Goal: Transaction & Acquisition: Purchase product/service

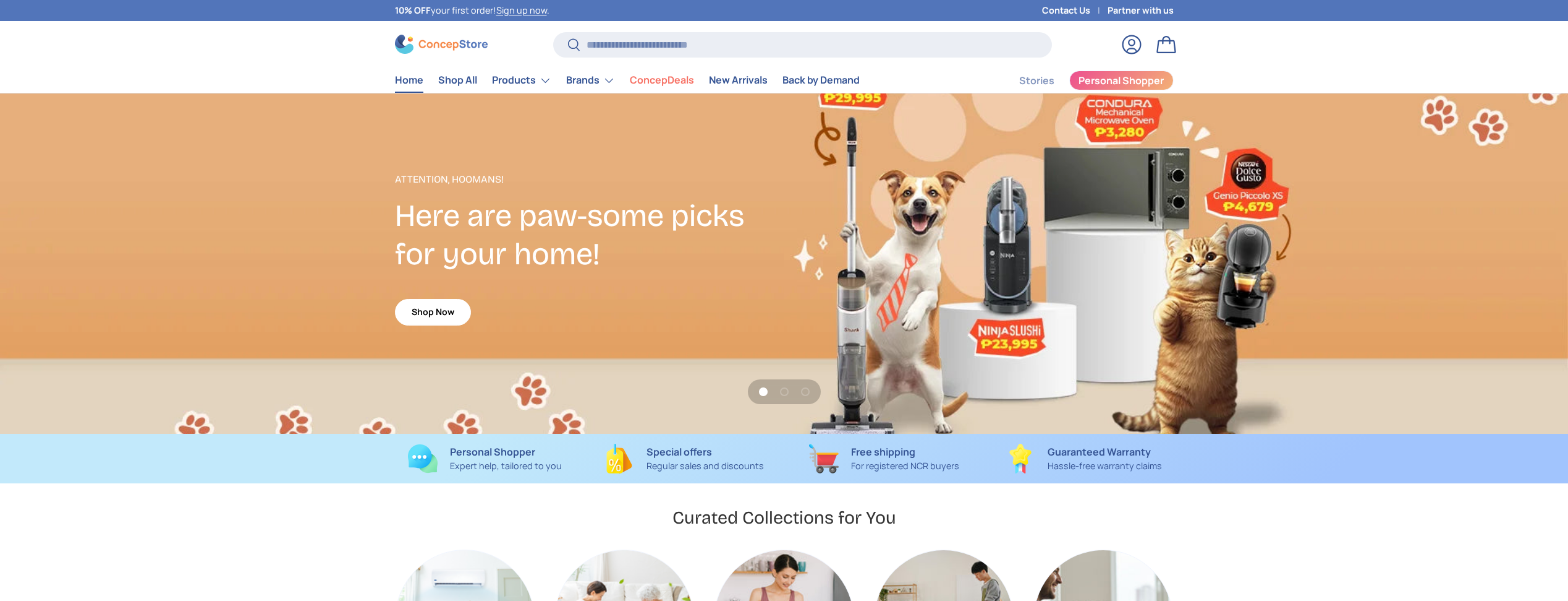
scroll to position [3201, 5054]
click at [691, 44] on input "Search" at bounding box center [802, 45] width 499 height 26
paste input "**********"
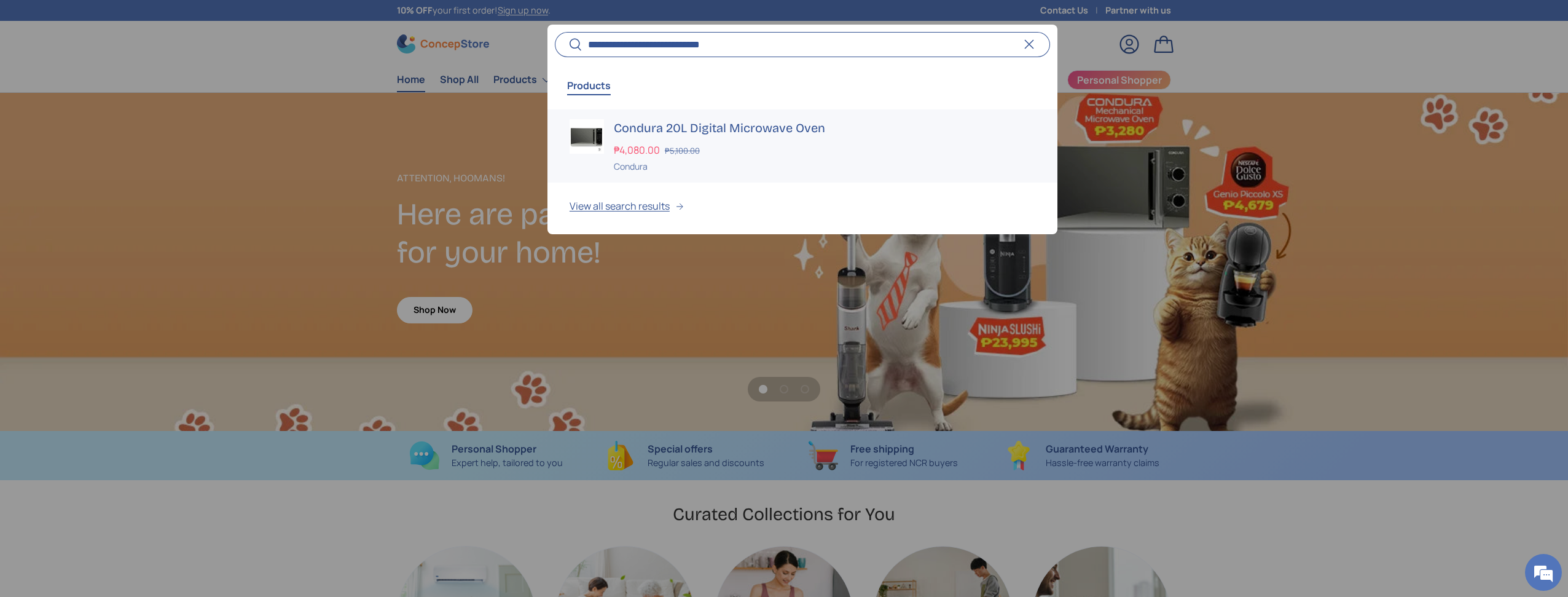
type input "**********"
click at [764, 148] on div "₱4,080.00 ₱5,100.00" at bounding box center [824, 150] width 421 height 14
click at [764, 148] on div "₱4,080.00 ₱5,100.00" at bounding box center [824, 150] width 421 height 14
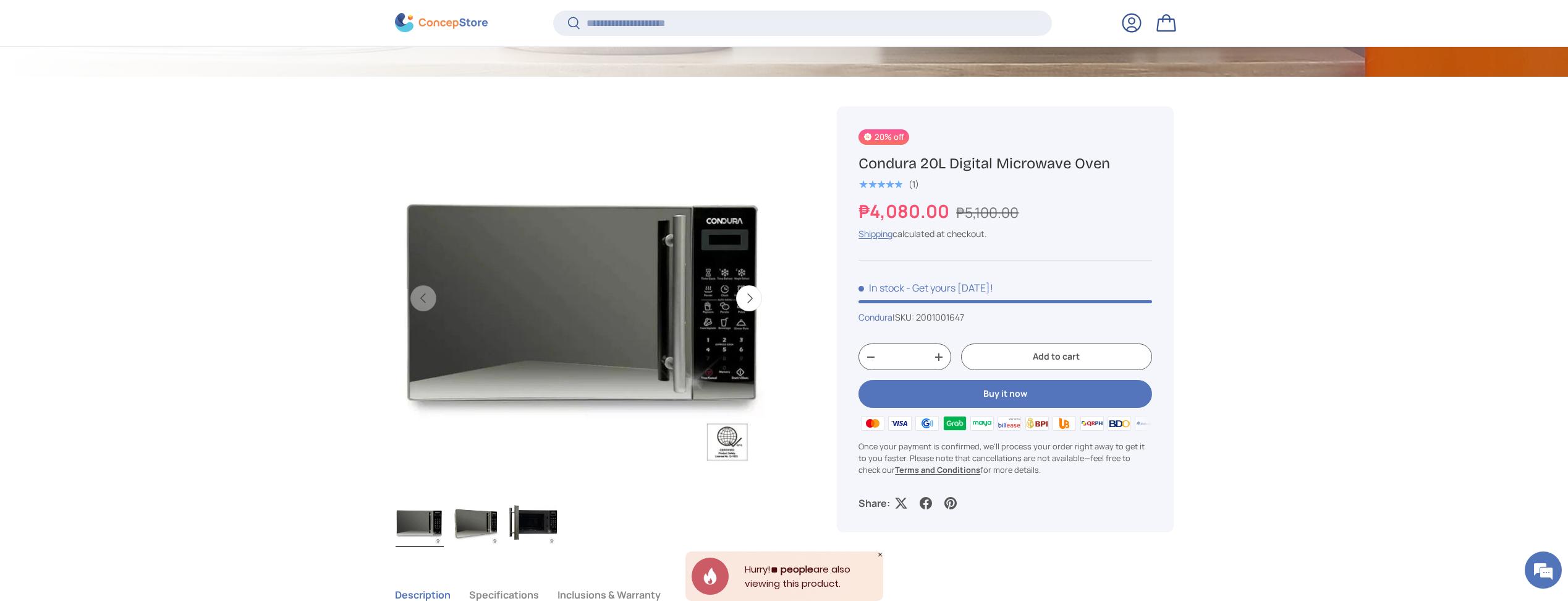
scroll to position [443, 0]
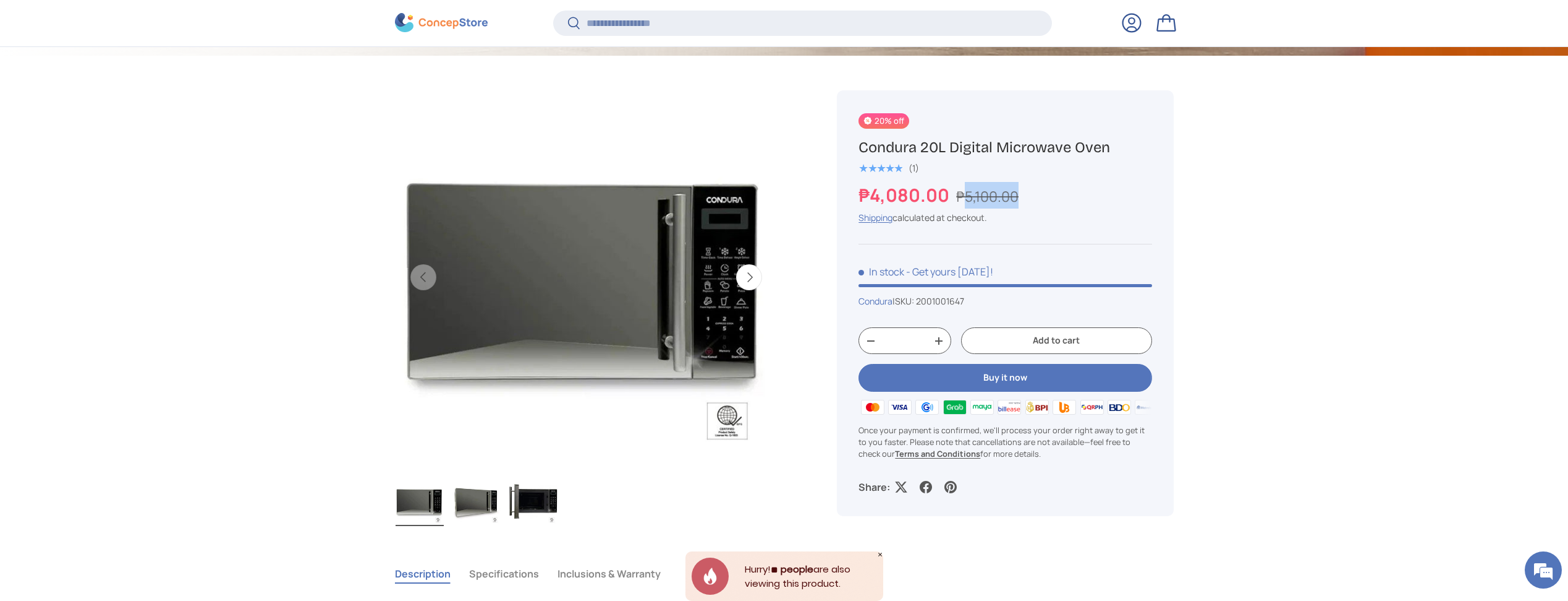
drag, startPoint x: 966, startPoint y: 196, endPoint x: 1034, endPoint y: 198, distance: 68.0
click at [1034, 198] on div "₱4,080.00 ₱5,100.00" at bounding box center [1004, 194] width 293 height 27
copy s "5,100.00"
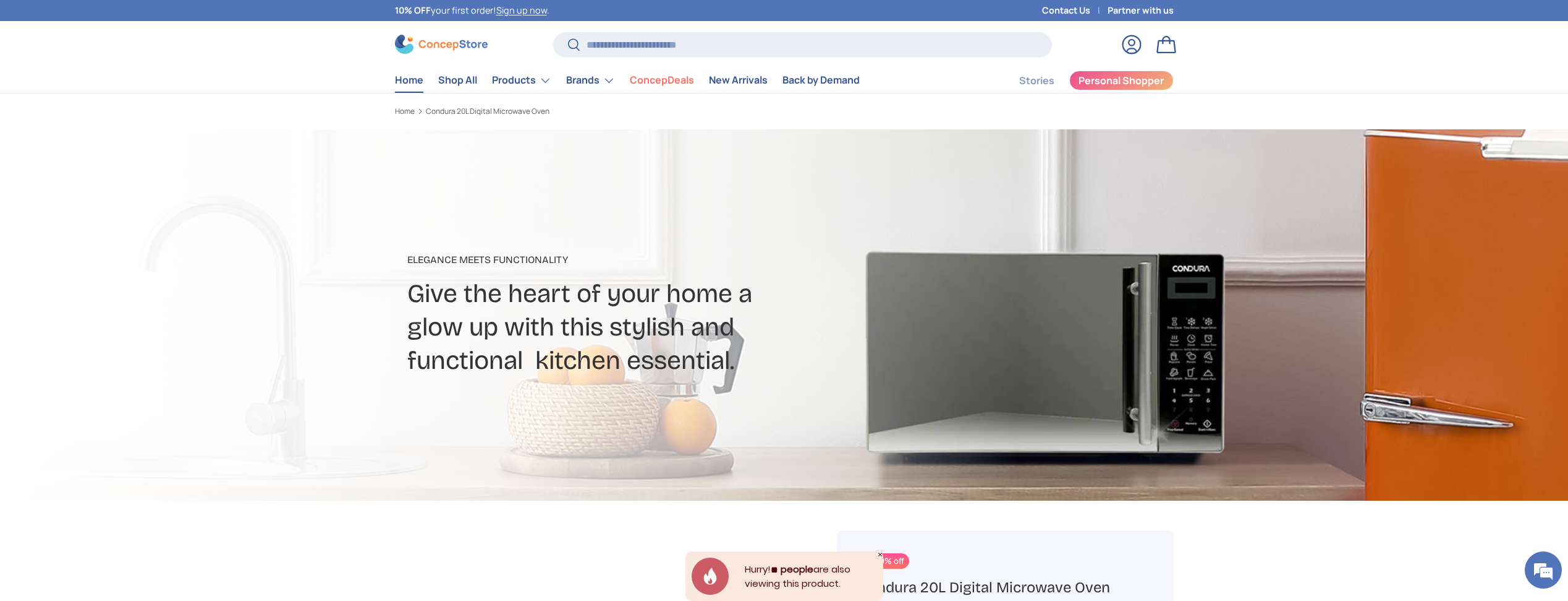
click at [397, 80] on link "Home" at bounding box center [409, 80] width 28 height 24
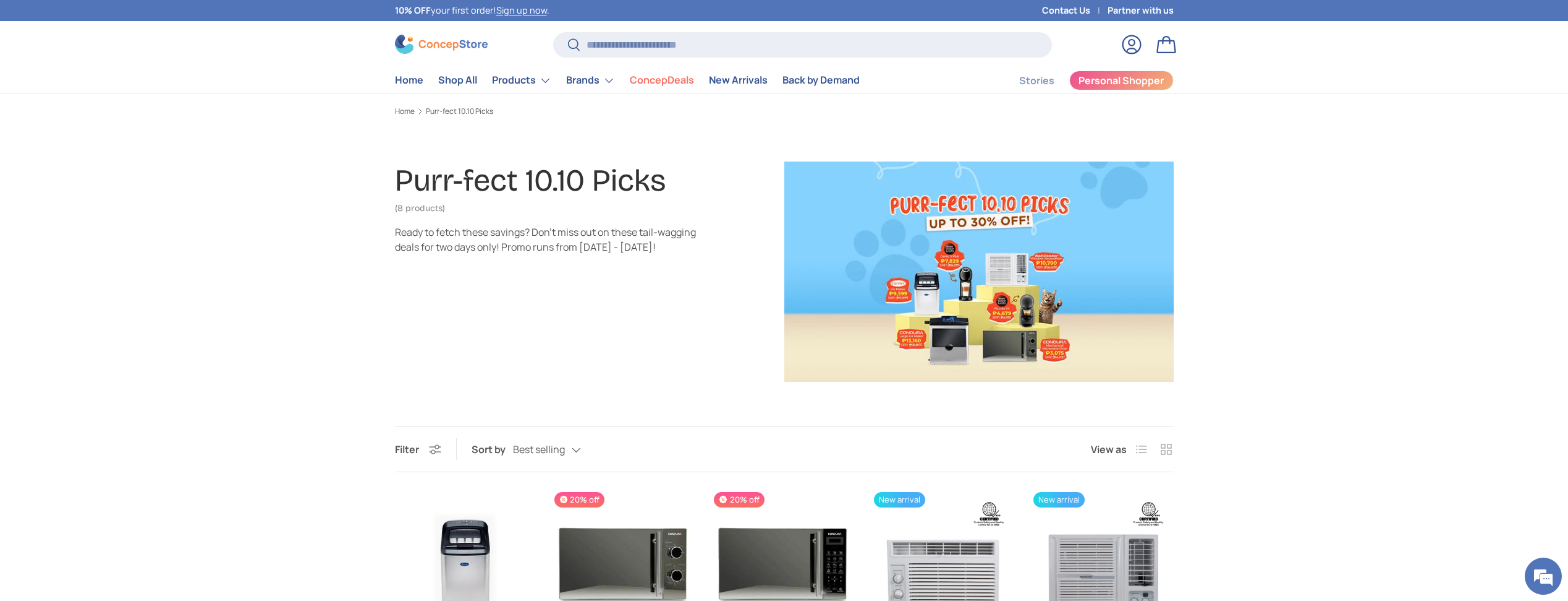
click at [448, 55] on header "Search Search Reset Log in Bag Menu Home Shop All Products Back Products" at bounding box center [784, 61] width 858 height 62
click at [449, 49] on img at bounding box center [441, 44] width 92 height 19
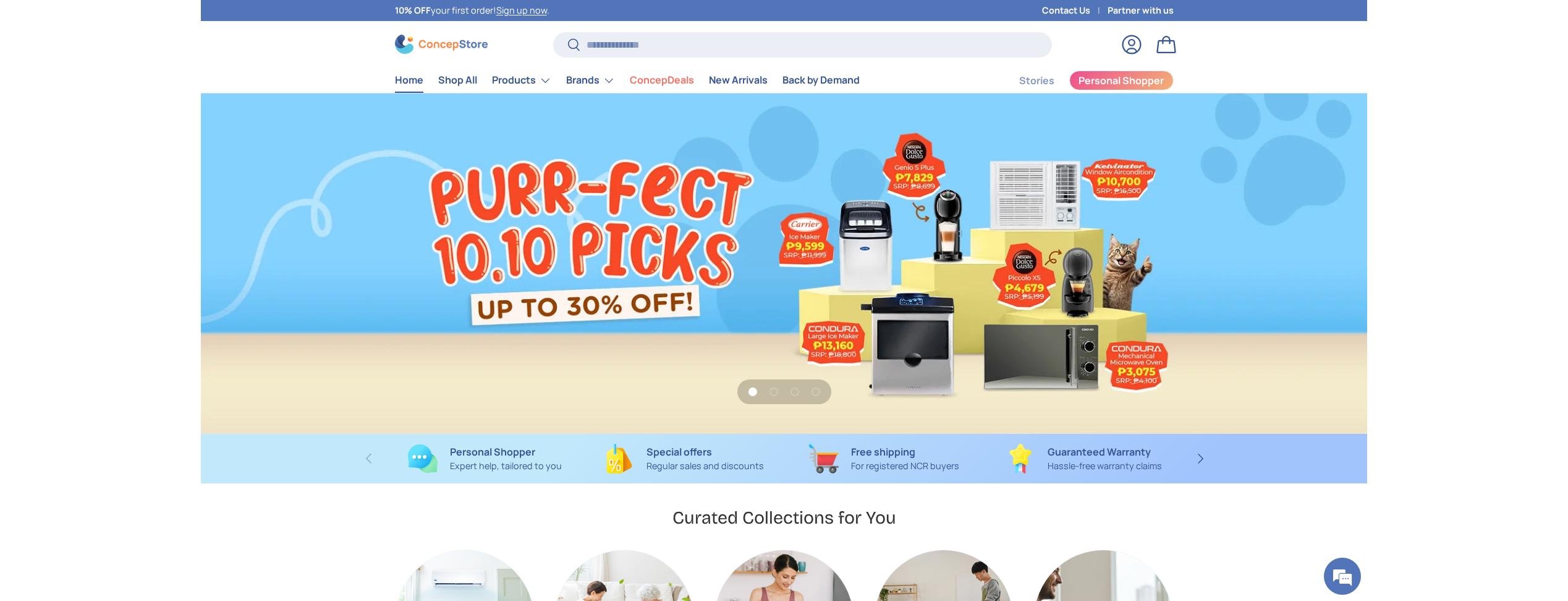
scroll to position [2471, 5054]
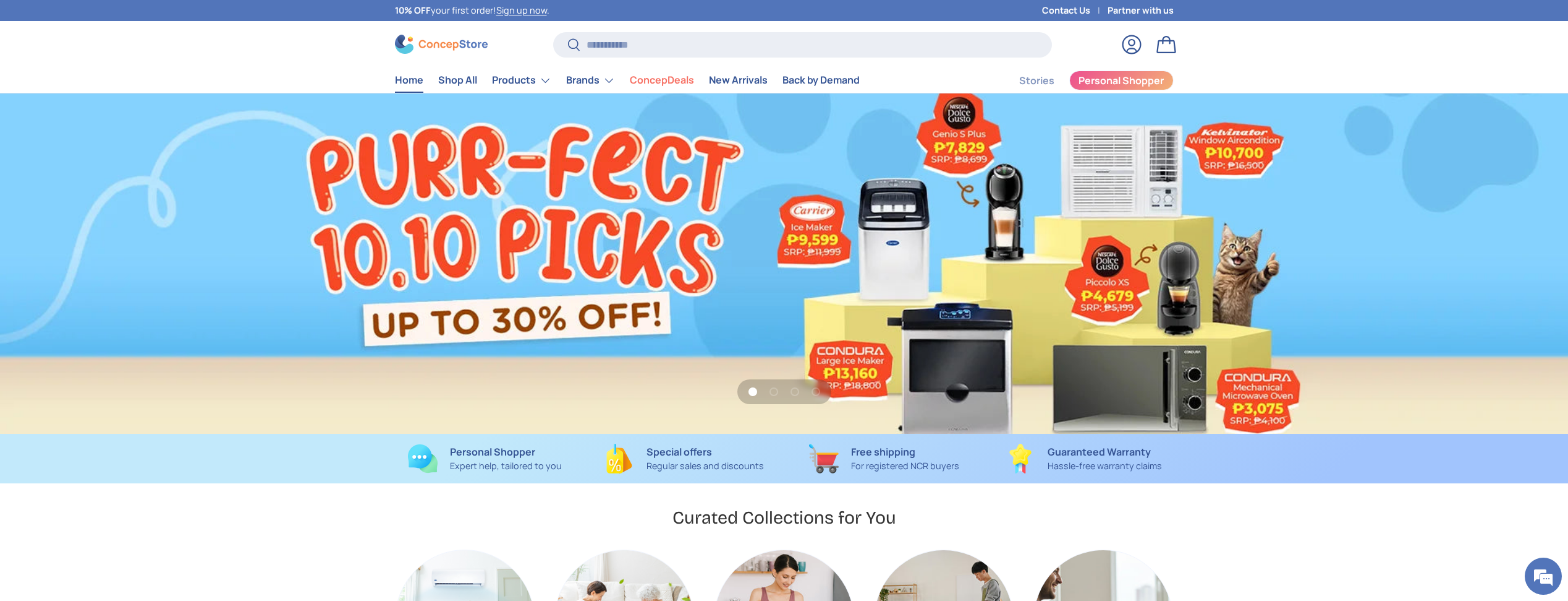
click at [700, 229] on link "1 of 4" at bounding box center [784, 263] width 1568 height 340
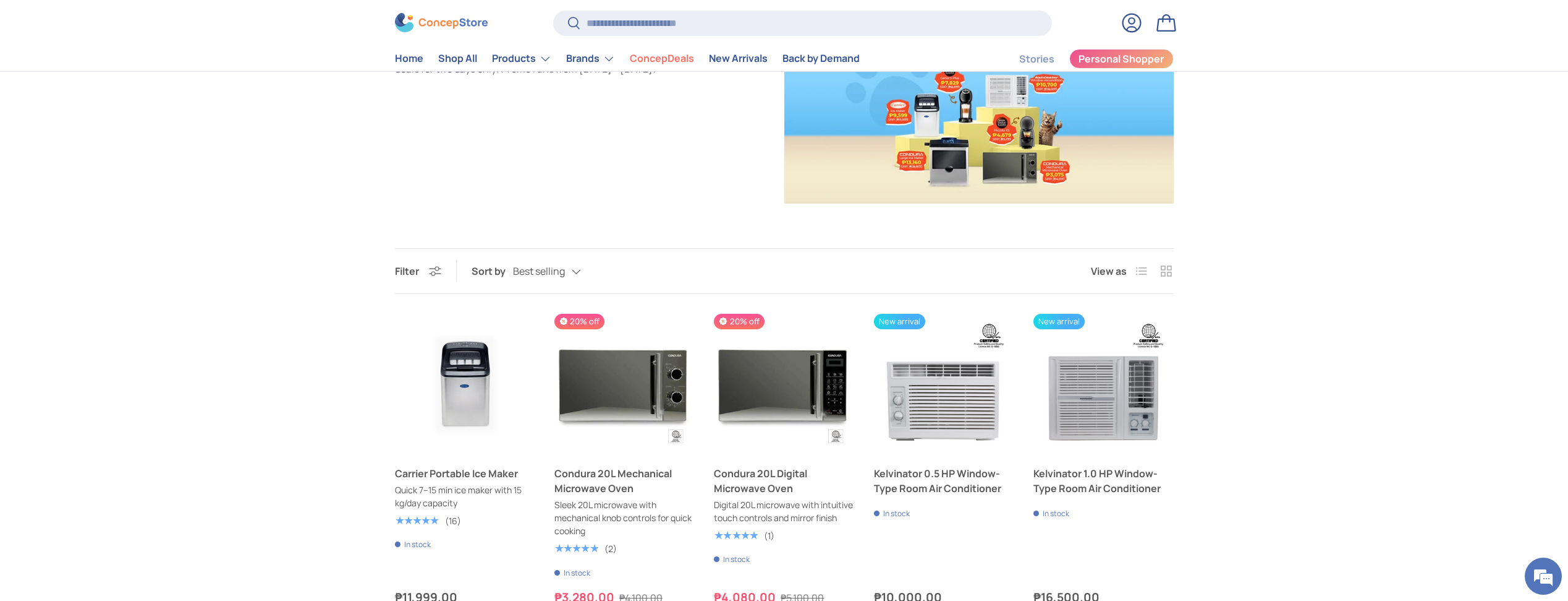
scroll to position [18, 0]
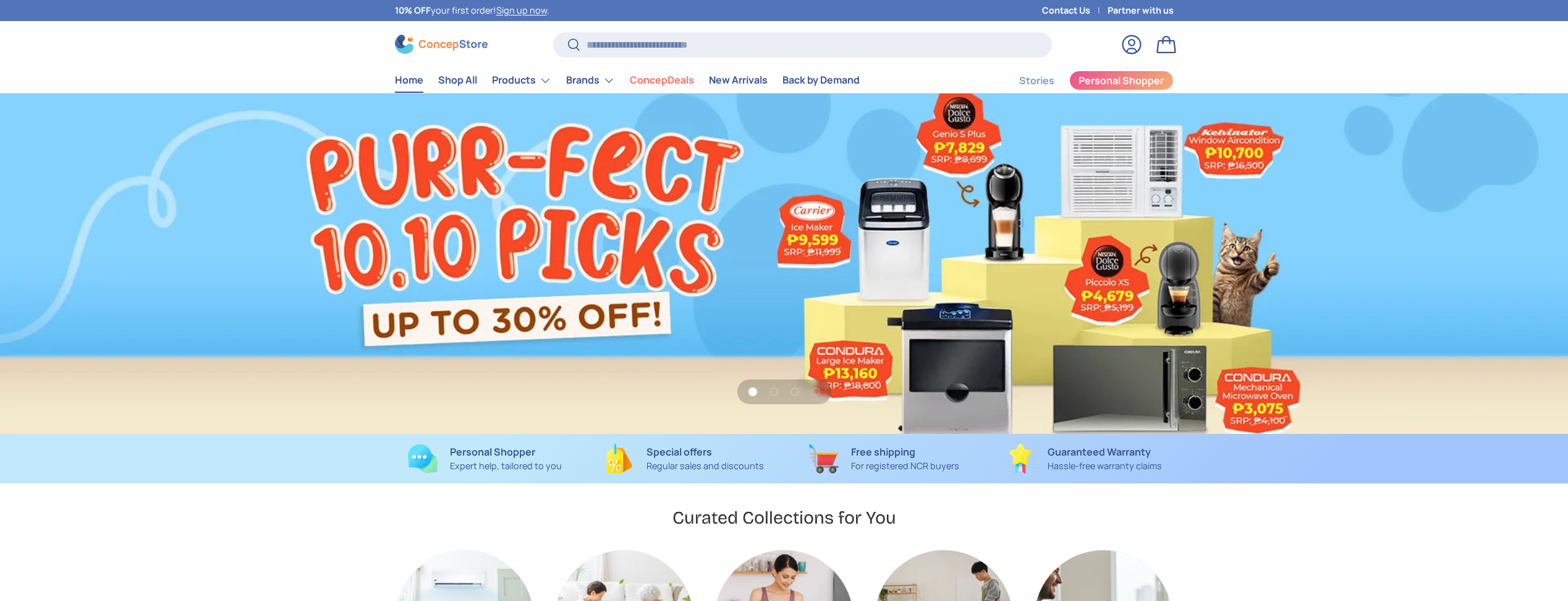
scroll to position [3201, 5054]
click at [776, 387] on button "Load slide 2 of 4" at bounding box center [773, 391] width 18 height 18
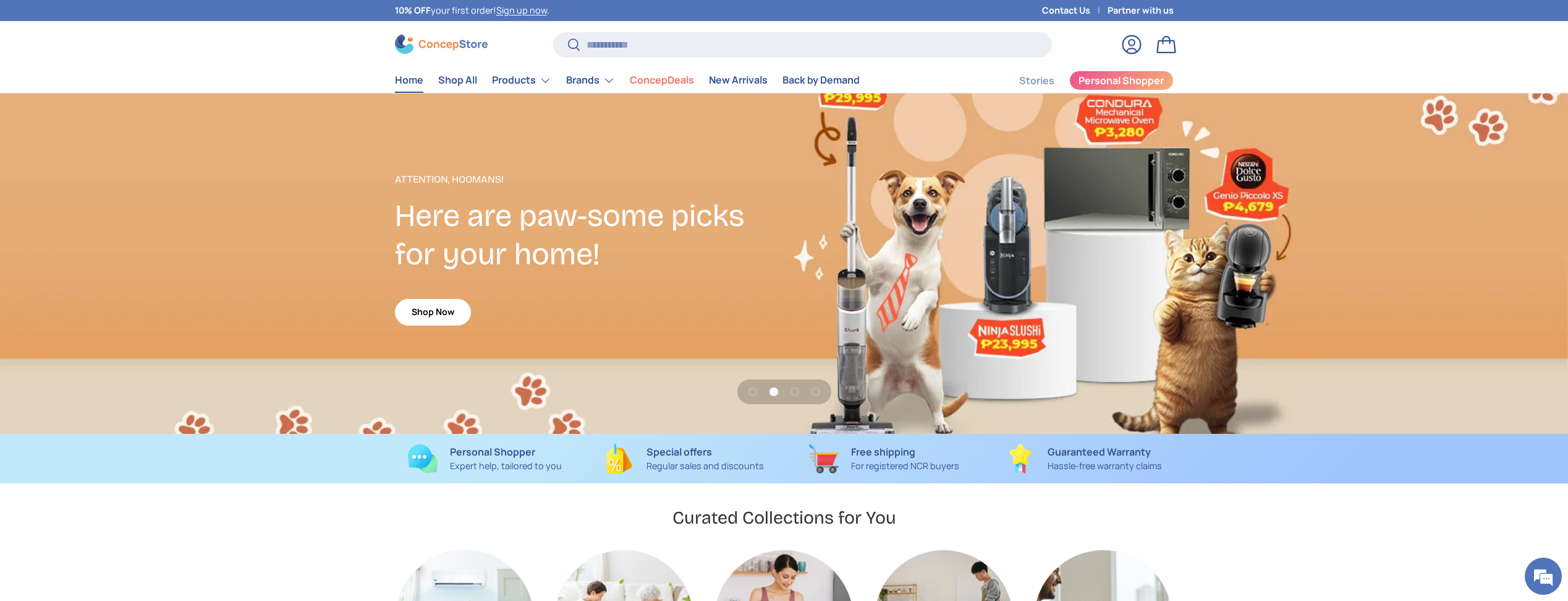
click at [806, 239] on div "2 of 4" at bounding box center [784, 263] width 1568 height 340
click at [442, 307] on link "Shop Now" at bounding box center [433, 312] width 76 height 27
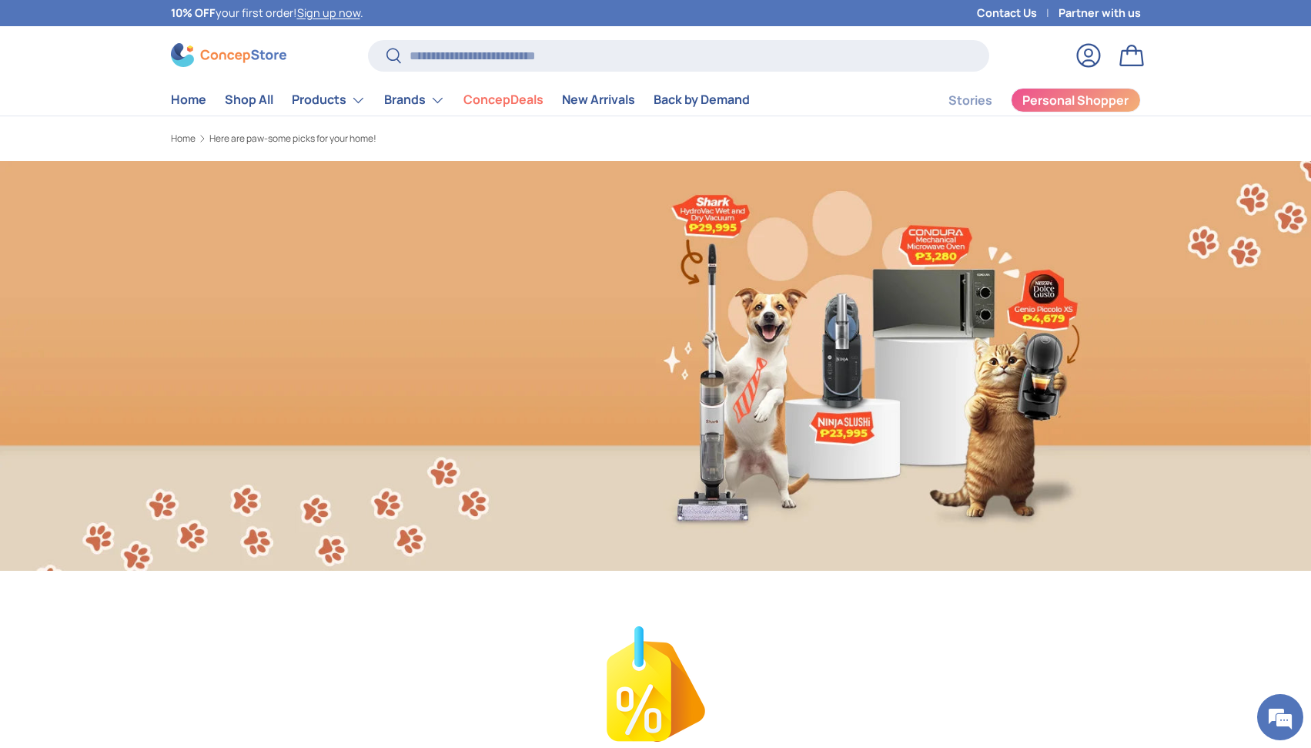
scroll to position [42, 0]
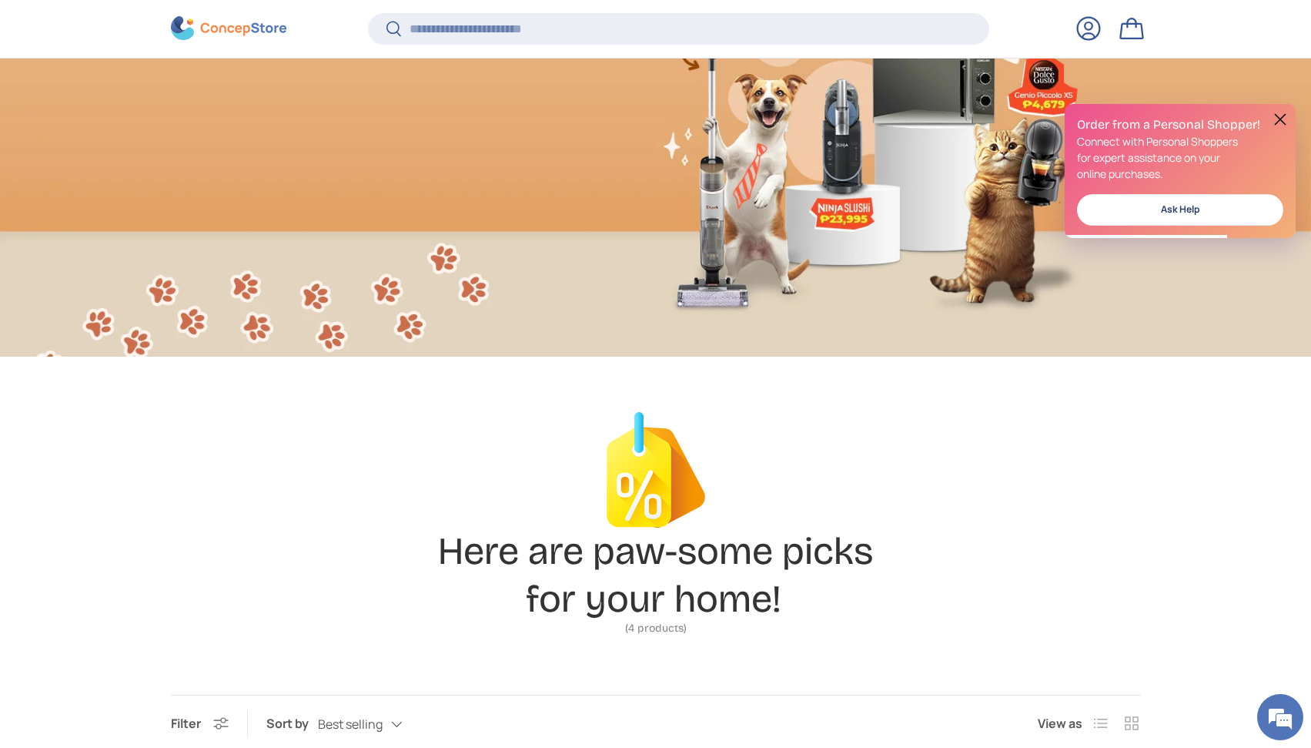
scroll to position [274, 0]
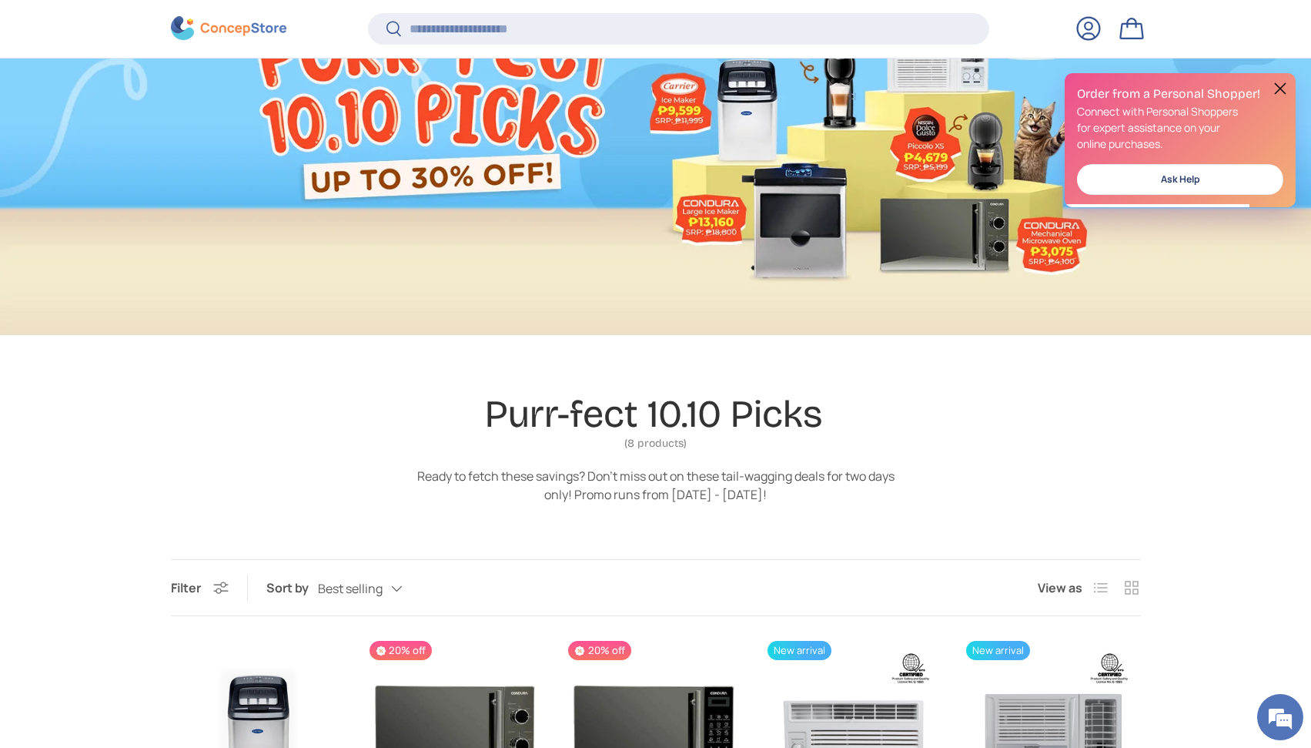
scroll to position [222, 0]
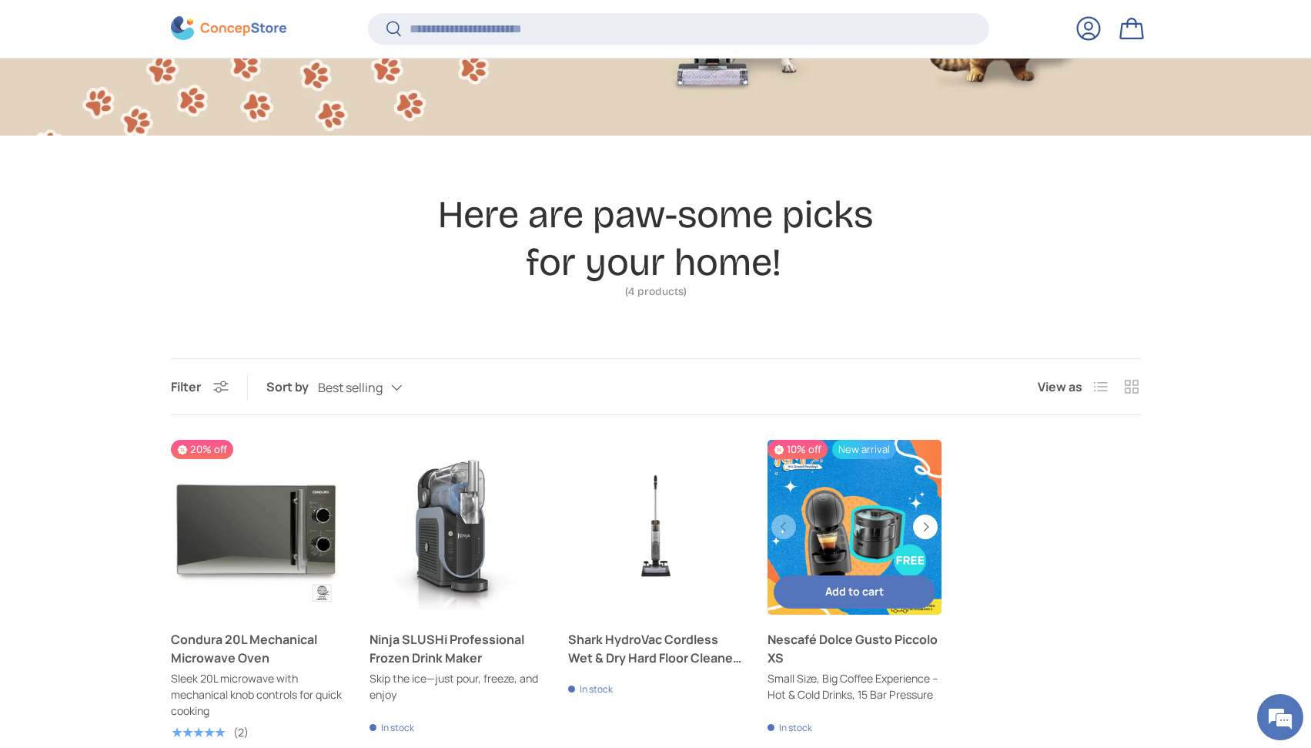
scroll to position [654, 0]
